Goal: Information Seeking & Learning: Learn about a topic

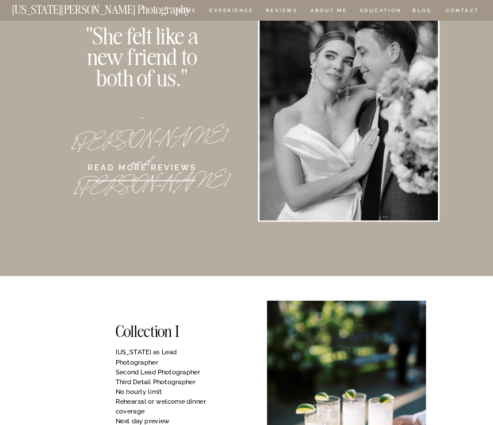
scroll to position [174, 0]
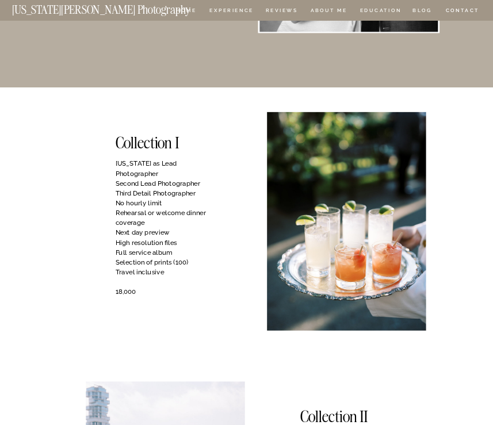
scroll to position [368, 0]
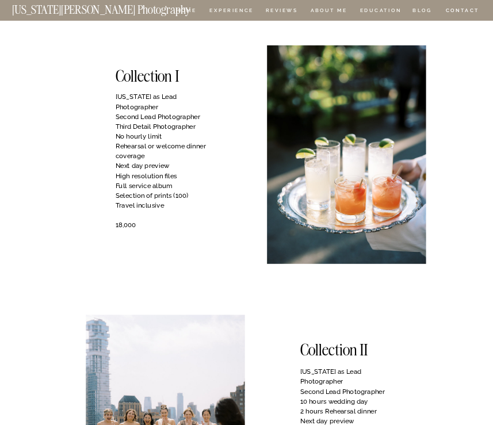
scroll to position [433, 0]
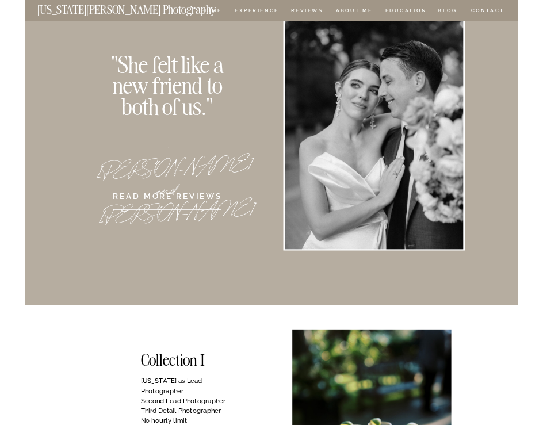
scroll to position [0, 0]
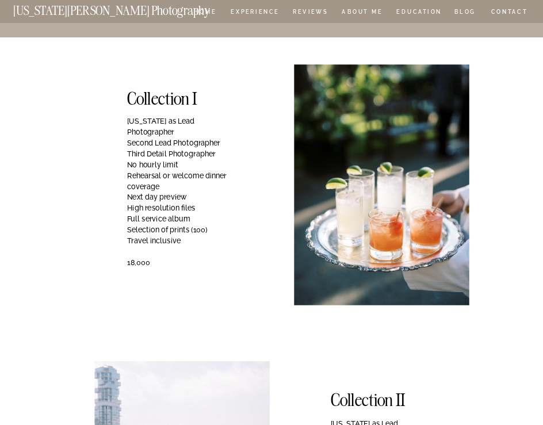
scroll to position [446, 0]
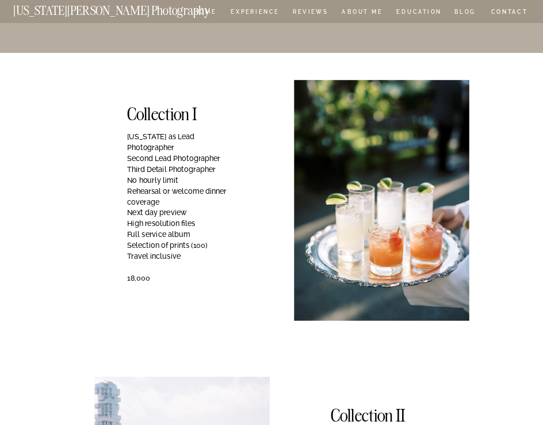
click at [144, 171] on p "Georgia as Lead Photographer Second Lead Photographer Third Detail Photographer…" at bounding box center [182, 212] width 111 height 163
click at [213, 160] on p "Georgia as Lead Photographer Second Lead Photographer Third Detail Photographer…" at bounding box center [182, 212] width 111 height 163
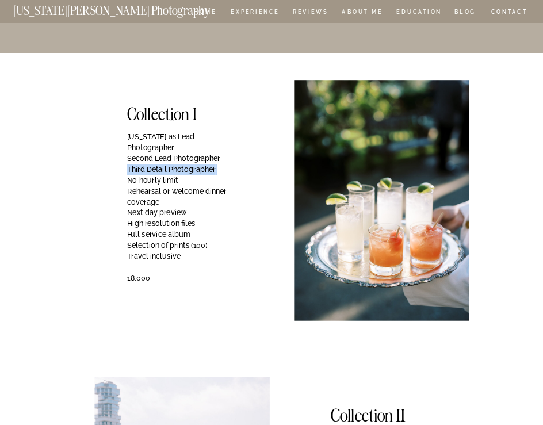
click at [213, 160] on p "Georgia as Lead Photographer Second Lead Photographer Third Detail Photographer…" at bounding box center [182, 212] width 111 height 163
drag, startPoint x: 161, startPoint y: 192, endPoint x: 126, endPoint y: 179, distance: 36.7
click at [141, 187] on p "Georgia as Lead Photographer Second Lead Photographer Third Detail Photographer…" at bounding box center [182, 212] width 111 height 163
click at [150, 202] on p "Georgia as Lead Photographer Second Lead Photographer Third Detail Photographer…" at bounding box center [182, 212] width 111 height 163
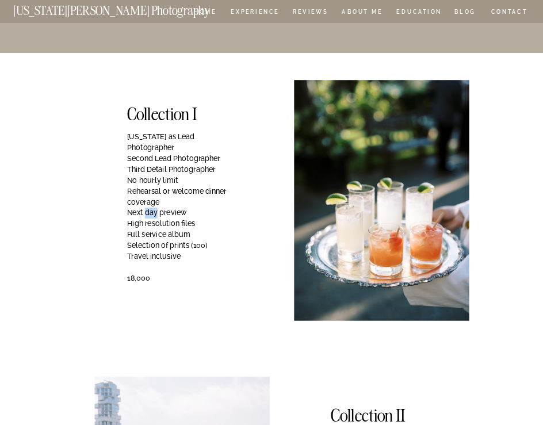
click at [150, 202] on p "Georgia as Lead Photographer Second Lead Photographer Third Detail Photographer…" at bounding box center [182, 212] width 111 height 163
click at [132, 210] on p "Georgia as Lead Photographer Second Lead Photographer Third Detail Photographer…" at bounding box center [182, 212] width 111 height 163
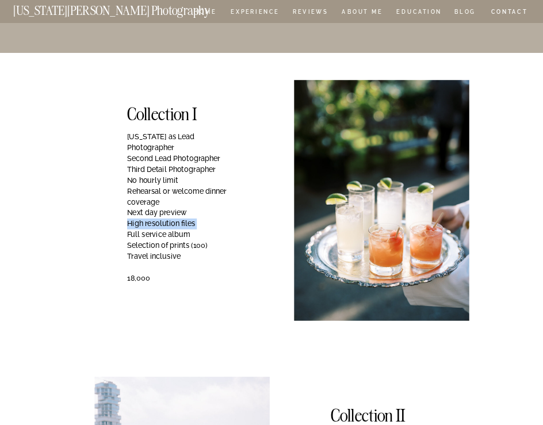
click at [132, 210] on p "Georgia as Lead Photographer Second Lead Photographer Third Detail Photographer…" at bounding box center [182, 212] width 111 height 163
click at [130, 213] on p "Georgia as Lead Photographer Second Lead Photographer Third Detail Photographer…" at bounding box center [182, 212] width 111 height 163
drag, startPoint x: 127, startPoint y: 225, endPoint x: 209, endPoint y: 233, distance: 82.1
click at [209, 233] on p "Georgia as Lead Photographer Second Lead Photographer Third Detail Photographer…" at bounding box center [182, 212] width 111 height 163
click at [211, 233] on p "Georgia as Lead Photographer Second Lead Photographer Third Detail Photographer…" at bounding box center [182, 212] width 111 height 163
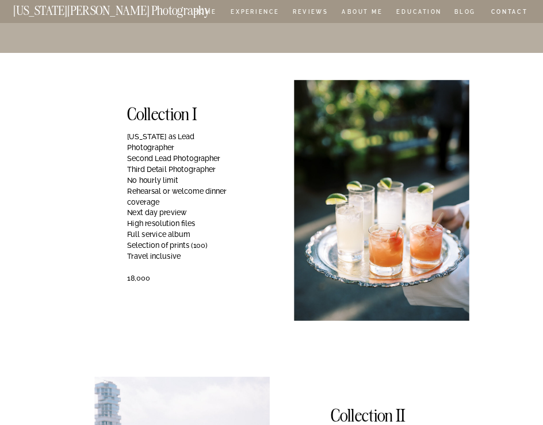
scroll to position [451, 0]
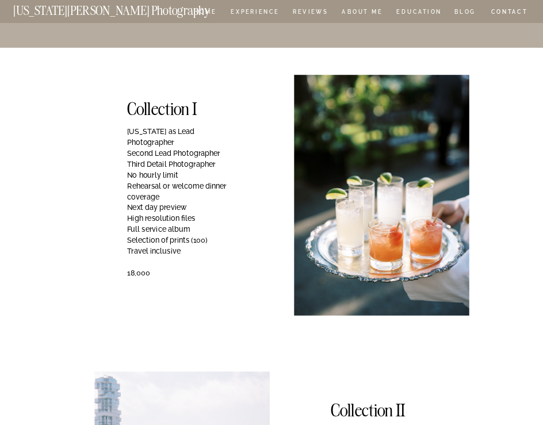
click at [168, 241] on p "Georgia as Lead Photographer Second Lead Photographer Third Detail Photographer…" at bounding box center [182, 207] width 111 height 163
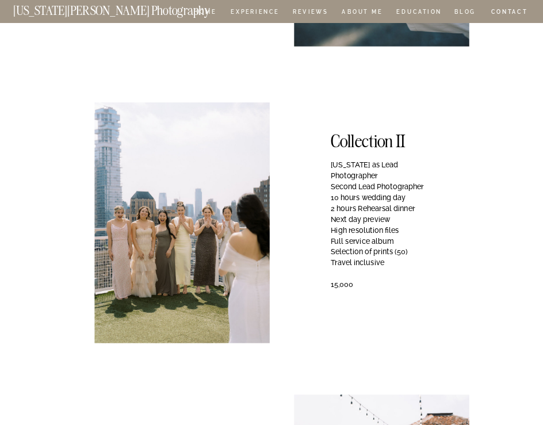
scroll to position [721, 0]
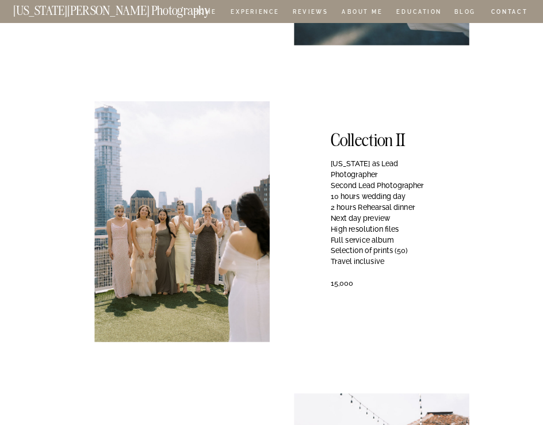
click at [339, 217] on p "Georgia as Lead Photographer Second Lead Photographer 10 hours wedding day 2 ho…" at bounding box center [385, 235] width 110 height 153
click at [403, 232] on p "Georgia as Lead Photographer Second Lead Photographer 10 hours wedding day 2 ho…" at bounding box center [385, 235] width 110 height 153
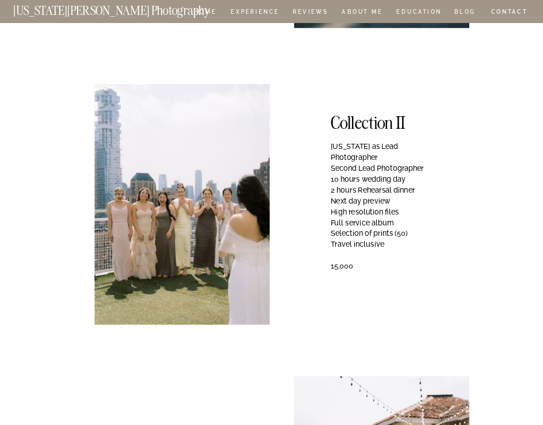
scroll to position [741, 0]
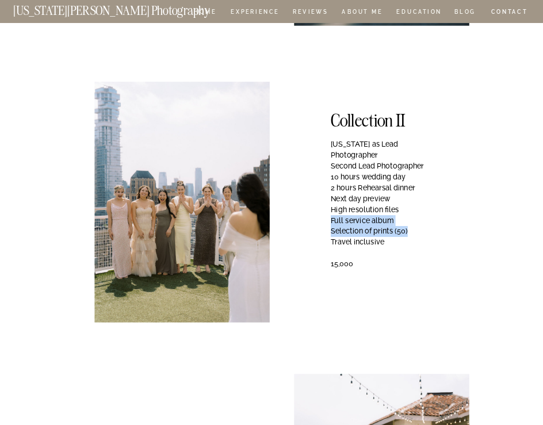
drag, startPoint x: 331, startPoint y: 210, endPoint x: 409, endPoint y: 219, distance: 78.1
click at [409, 219] on p "Georgia as Lead Photographer Second Lead Photographer 10 hours wedding day 2 ho…" at bounding box center [385, 215] width 110 height 153
click at [408, 223] on p "Georgia as Lead Photographer Second Lead Photographer 10 hours wedding day 2 ho…" at bounding box center [385, 215] width 110 height 153
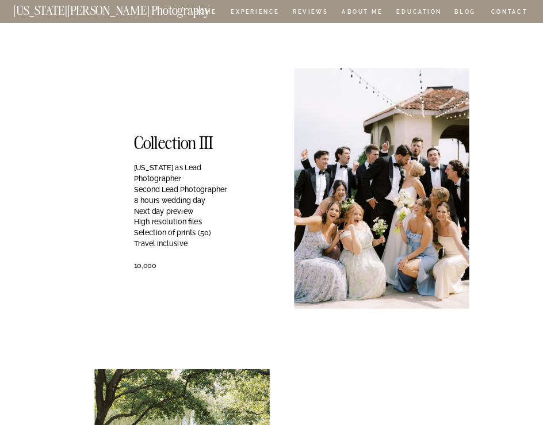
scroll to position [1048, 0]
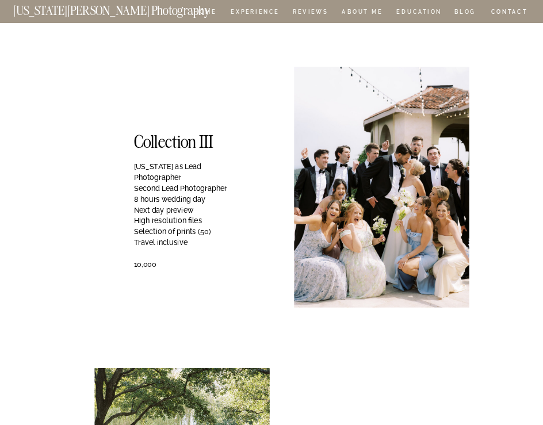
click at [207, 188] on p "Georgia as Lead Photographer Second Lead Photographer 8 hours wedding day Next …" at bounding box center [189, 225] width 110 height 128
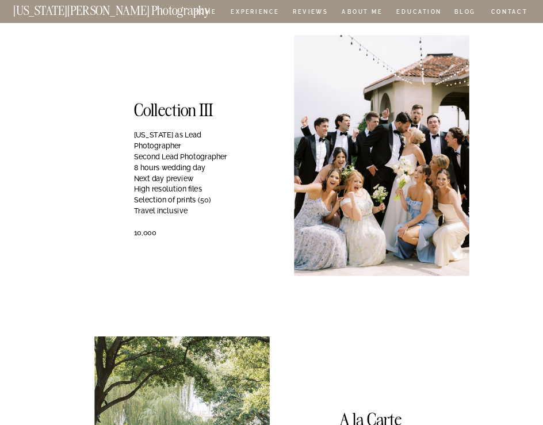
scroll to position [1083, 0]
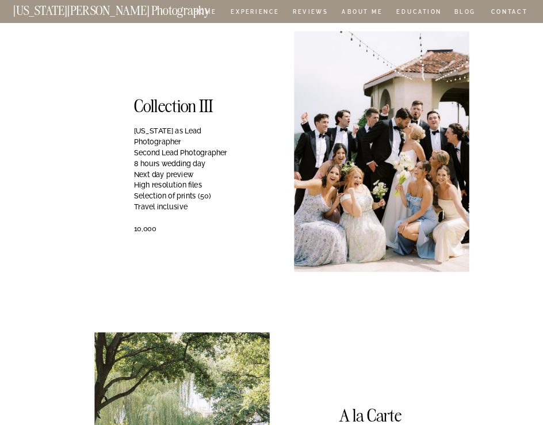
click at [214, 187] on p "Georgia as Lead Photographer Second Lead Photographer 8 hours wedding day Next …" at bounding box center [189, 189] width 110 height 128
click at [171, 202] on p "Georgia as Lead Photographer Second Lead Photographer 8 hours wedding day Next …" at bounding box center [189, 189] width 110 height 128
click at [137, 220] on p "Georgia as Lead Photographer Second Lead Photographer 8 hours wedding day Next …" at bounding box center [189, 189] width 110 height 128
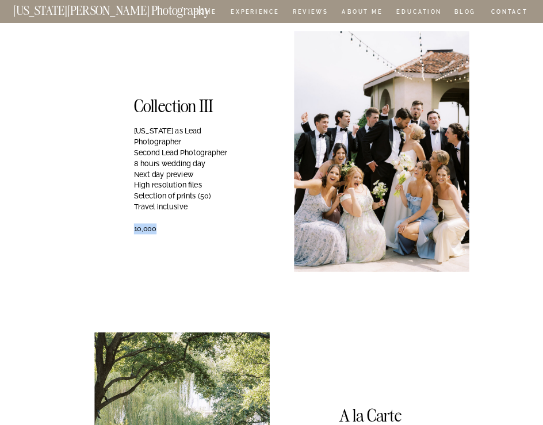
click at [137, 220] on p "Georgia as Lead Photographer Second Lead Photographer 8 hours wedding day Next …" at bounding box center [189, 189] width 110 height 128
click at [175, 220] on p "Georgia as Lead Photographer Second Lead Photographer 8 hours wedding day Next …" at bounding box center [189, 189] width 110 height 128
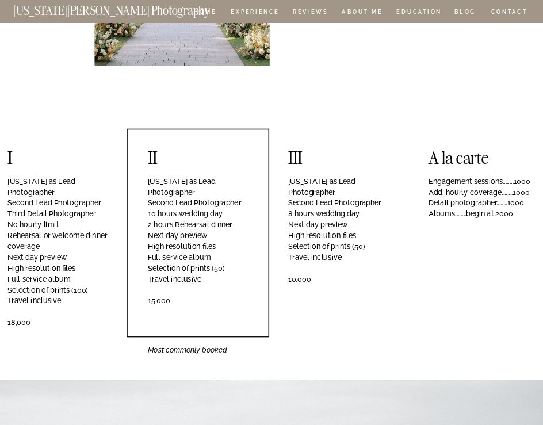
scroll to position [1592, 0]
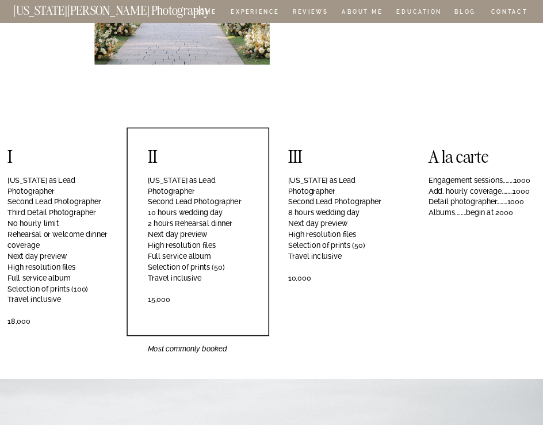
click at [195, 213] on p "Georgia as Lead Photographer Second Lead Photographer 10 hours wedding day 2 ho…" at bounding box center [200, 253] width 105 height 157
click at [228, 212] on p "Georgia as Lead Photographer Second Lead Photographer 10 hours wedding day 2 ho…" at bounding box center [200, 253] width 105 height 157
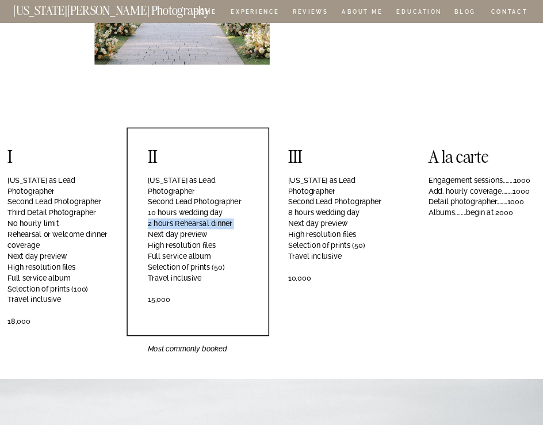
click at [228, 212] on p "Georgia as Lead Photographer Second Lead Photographer 10 hours wedding day 2 ho…" at bounding box center [200, 253] width 105 height 157
click at [224, 215] on p "Georgia as Lead Photographer Second Lead Photographer 10 hours wedding day 2 ho…" at bounding box center [200, 253] width 105 height 157
click at [235, 214] on p "Georgia as Lead Photographer Second Lead Photographer 10 hours wedding day 2 ho…" at bounding box center [200, 253] width 105 height 157
click at [224, 212] on p "Georgia as Lead Photographer Second Lead Photographer 10 hours wedding day 2 ho…" at bounding box center [200, 253] width 105 height 157
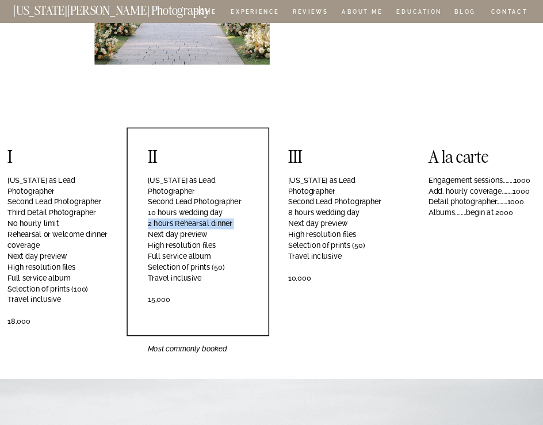
click at [224, 212] on p "Georgia as Lead Photographer Second Lead Photographer 10 hours wedding day 2 ho…" at bounding box center [200, 253] width 105 height 157
click at [456, 184] on p "Engagement sessions........1000 Add. hourly coverage........1000 Detail photogr…" at bounding box center [480, 243] width 105 height 136
click at [253, 217] on p "Georgia as Lead Photographer Second Lead Photographer 10 hours wedding day 2 ho…" at bounding box center [200, 253] width 105 height 157
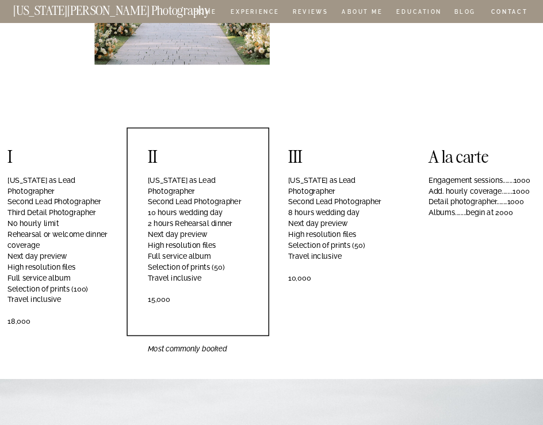
click at [436, 192] on p "Engagement sessions........1000 Add. hourly coverage........1000 Detail photogr…" at bounding box center [480, 243] width 105 height 136
click at [222, 201] on p "Georgia as Lead Photographer Second Lead Photographer 10 hours wedding day 2 ho…" at bounding box center [200, 253] width 105 height 157
click at [157, 192] on p "Georgia as Lead Photographer Second Lead Photographer 10 hours wedding day 2 ho…" at bounding box center [200, 253] width 105 height 157
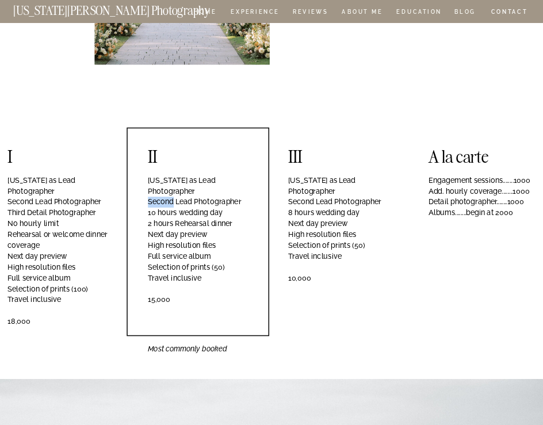
click at [157, 192] on p "Georgia as Lead Photographer Second Lead Photographer 10 hours wedding day 2 ho…" at bounding box center [200, 253] width 105 height 157
click at [178, 169] on div at bounding box center [197, 232] width 143 height 209
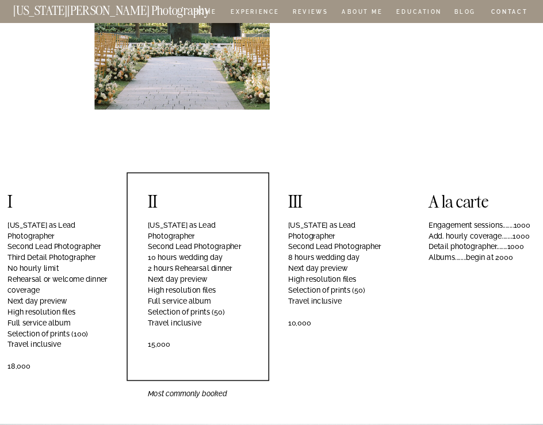
click at [178, 169] on div "CONTACT BLOG REVIEWS ABOUT ME Experience EDUCATION HOME Georgia Sheridan Photog…" at bounding box center [271, 79] width 543 height 3252
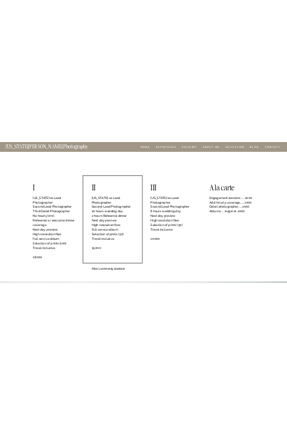
scroll to position [2073, 0]
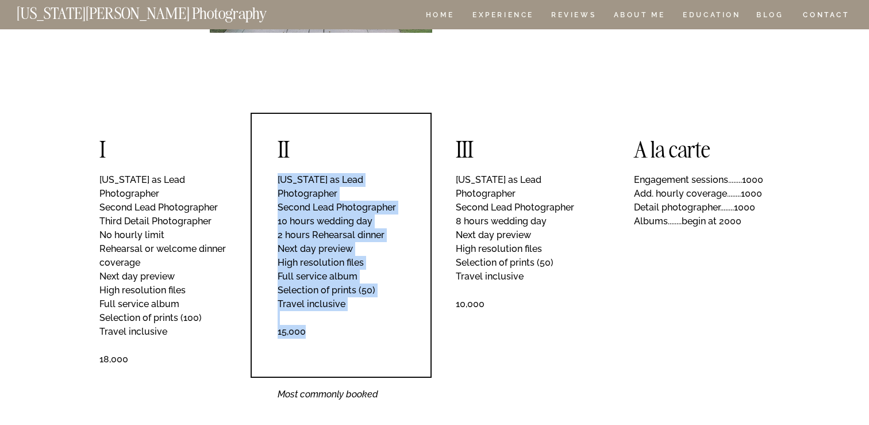
drag, startPoint x: 309, startPoint y: 318, endPoint x: 279, endPoint y: 182, distance: 139.6
click at [279, 182] on p "Georgia as Lead Photographer Second Lead Photographer 10 hours wedding day 2 ho…" at bounding box center [345, 272] width 134 height 199
copy p "Georgia as Lead Photographer Second Lead Photographer 10 hours wedding day 2 ho…"
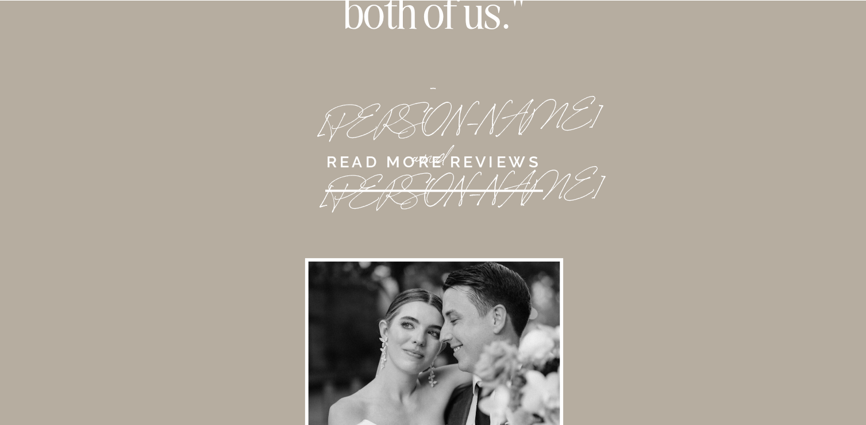
scroll to position [351, 0]
